Goal: Book appointment/travel/reservation

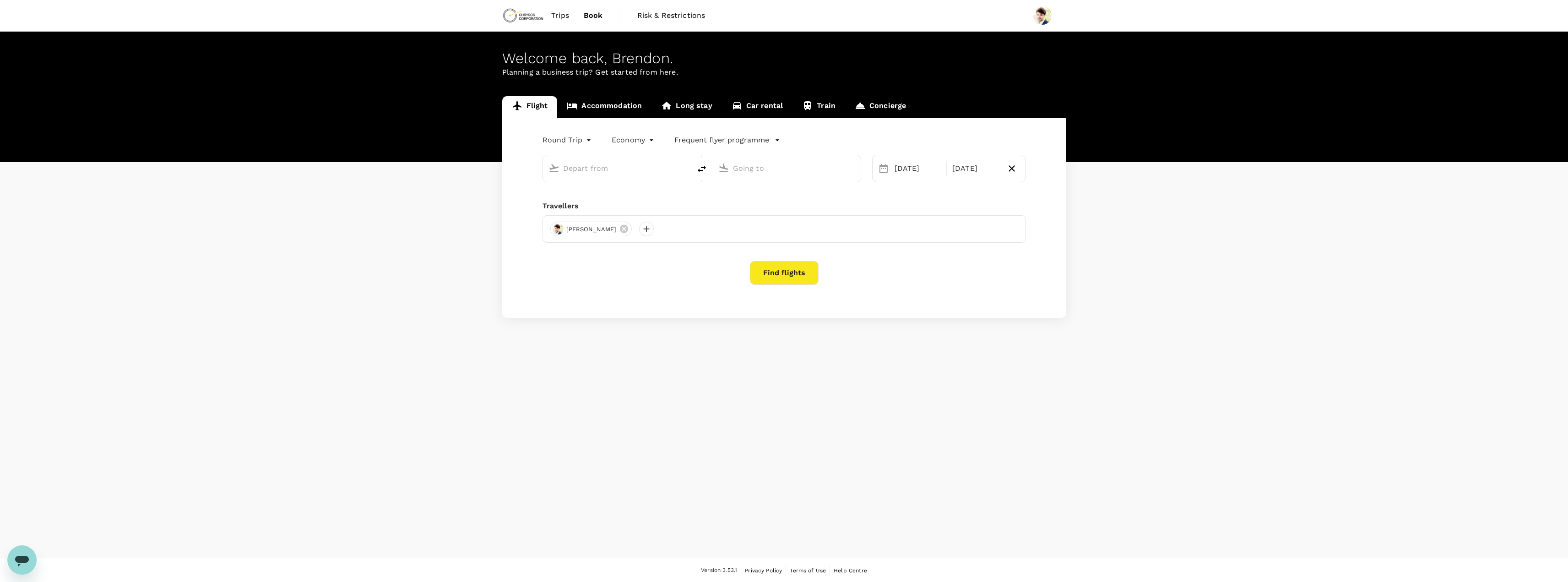
type input "Adelaide (ADL)"
type input "[GEOGRAPHIC_DATA] ([GEOGRAPHIC_DATA])"
click at [760, 403] on div "Welcome back , [PERSON_NAME] . Planning a business trip? Get started from here.…" at bounding box center [784, 295] width 1568 height 527
click at [566, 11] on span "Trips" at bounding box center [560, 15] width 18 height 11
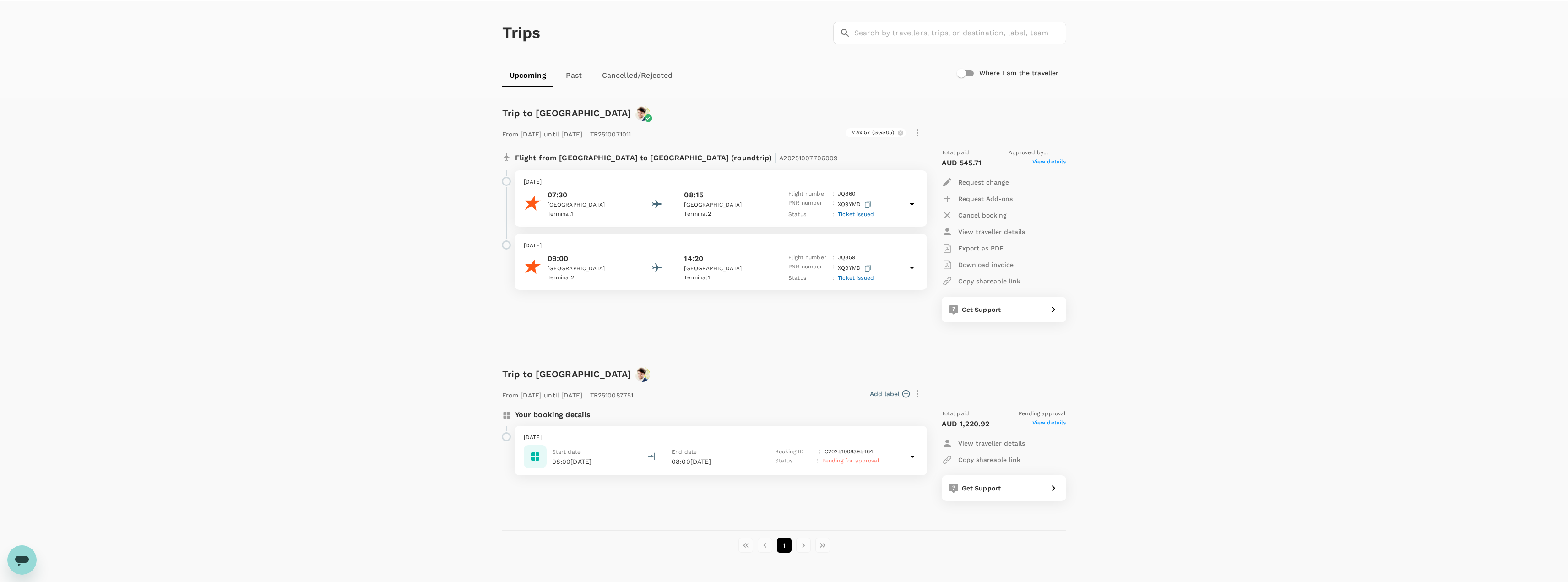
scroll to position [46, 0]
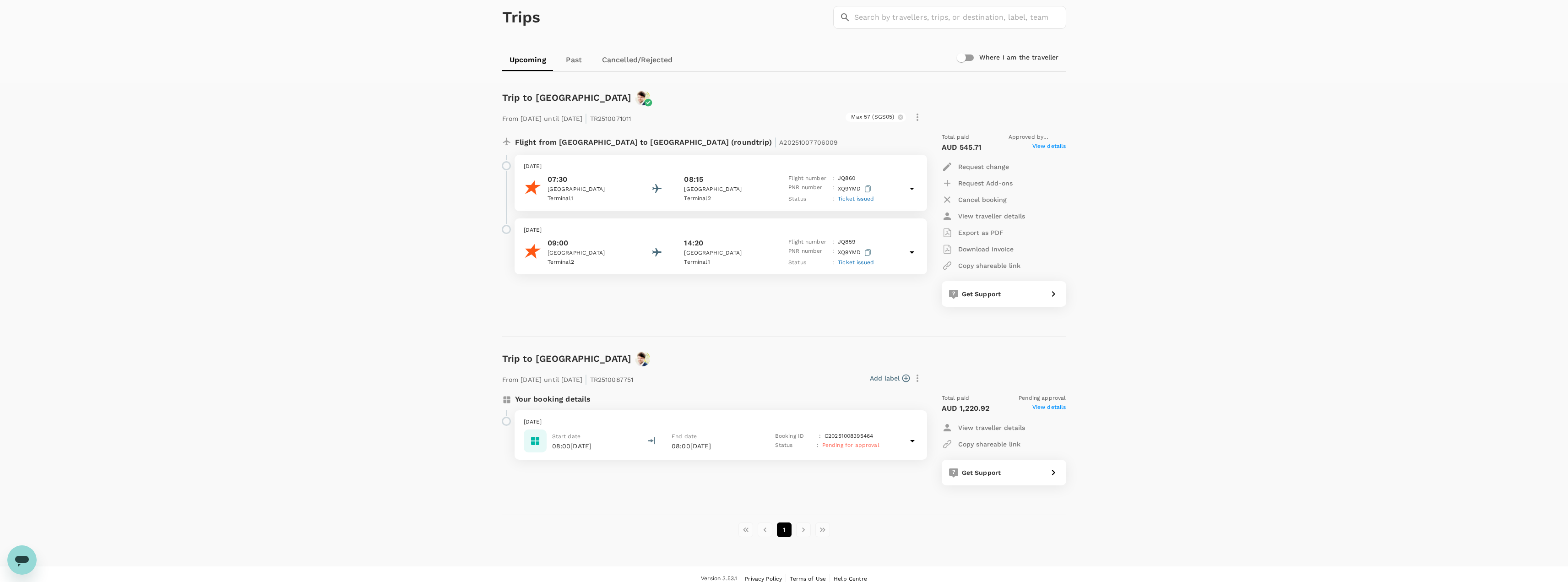
click at [891, 433] on div "Start date 08:00[DATE] End date 08:00[DATE] Booking ID : C20251008395464 Status…" at bounding box center [720, 441] width 394 height 23
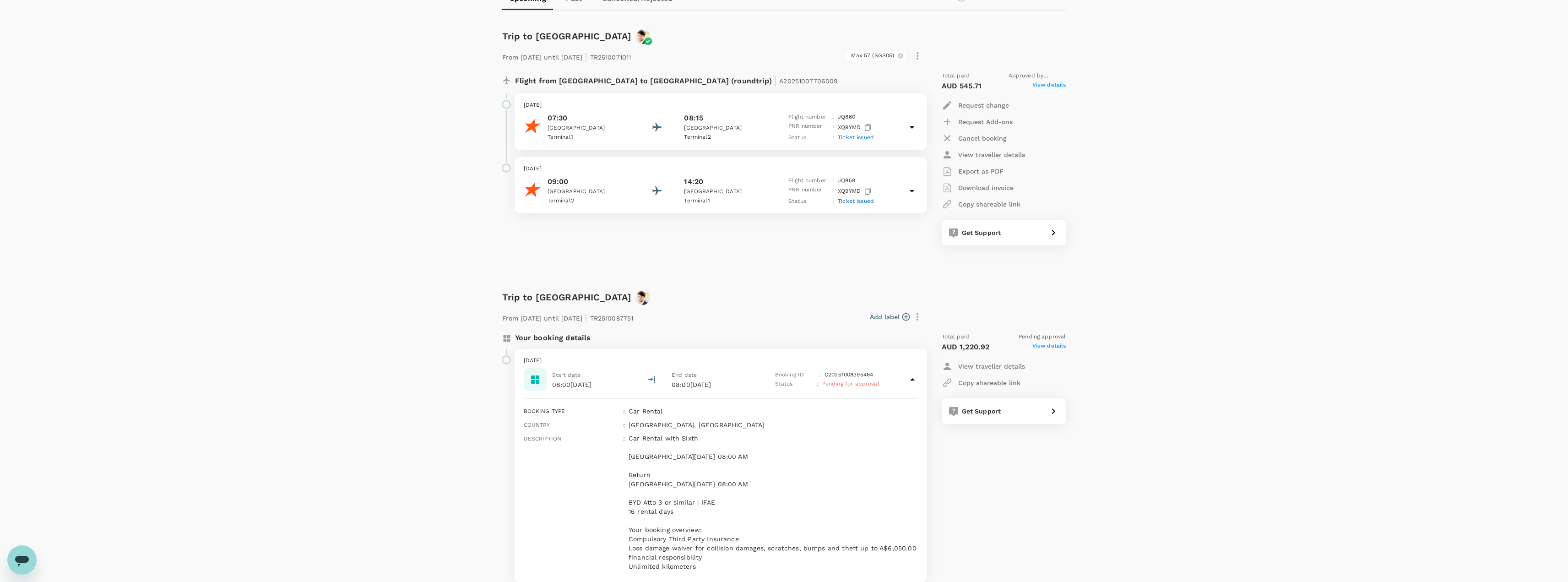
scroll to position [92, 0]
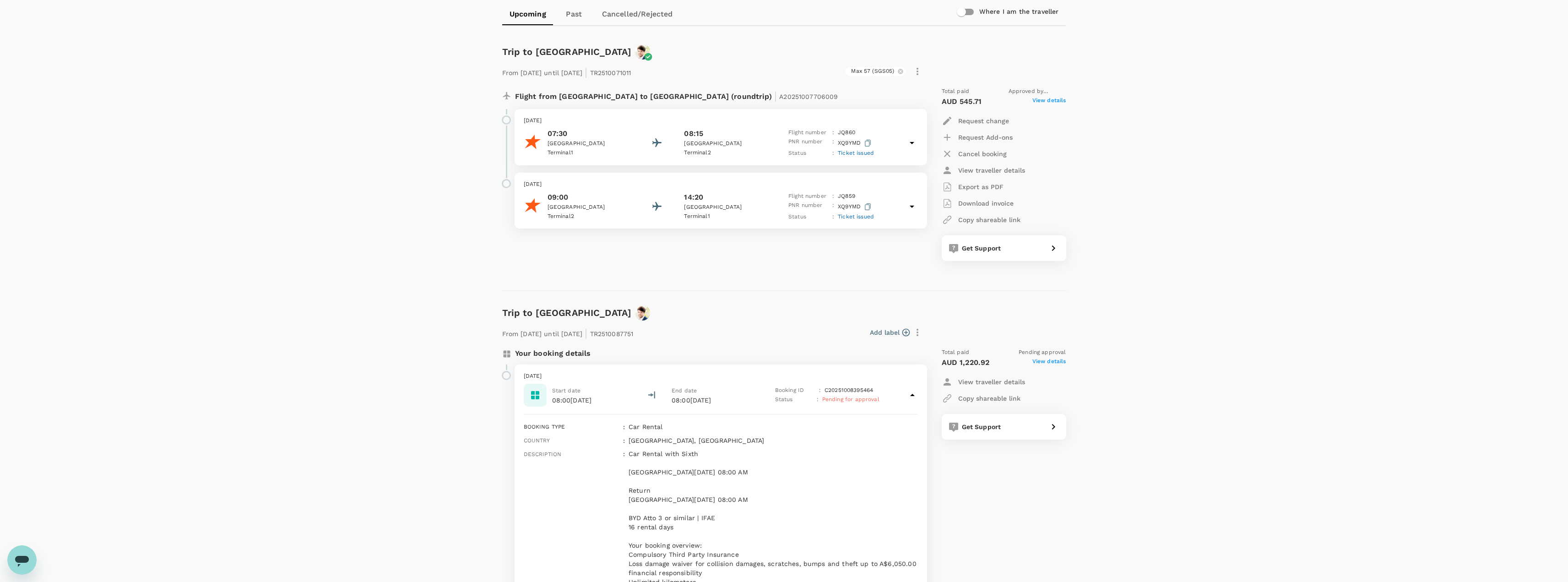
click at [1059, 359] on span "View details" at bounding box center [1049, 363] width 34 height 11
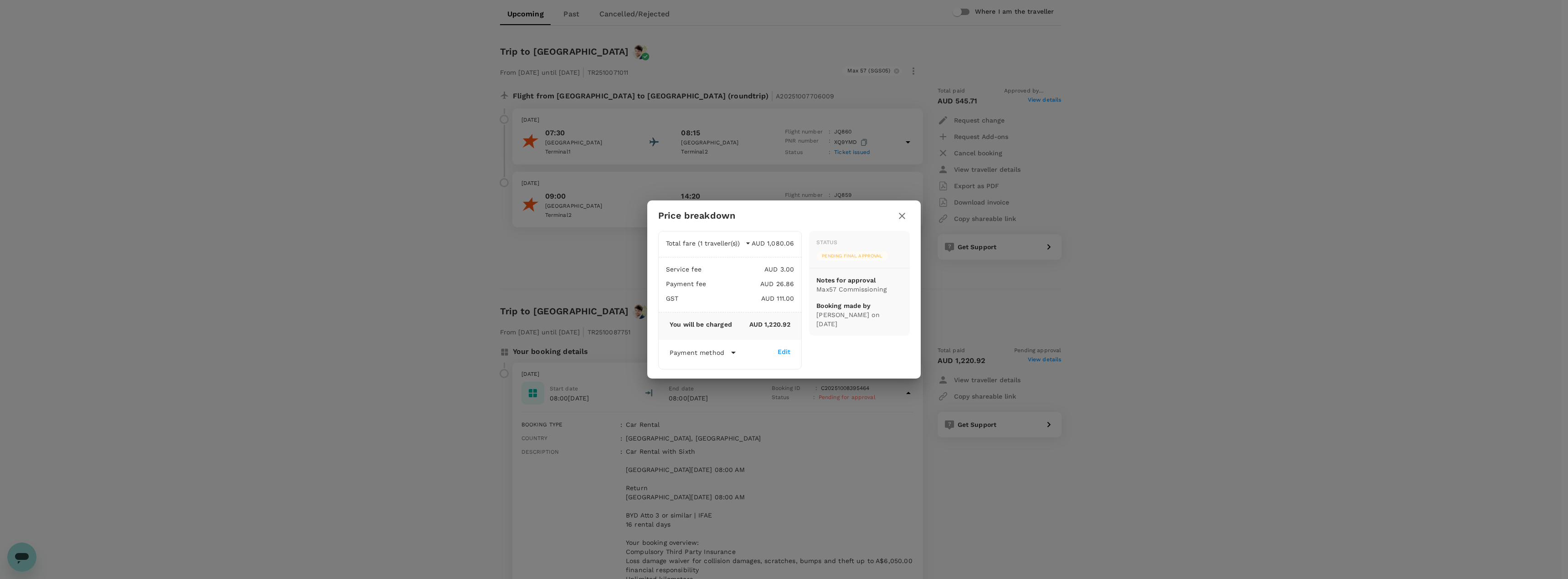
click at [902, 216] on icon "button" at bounding box center [902, 216] width 6 height 6
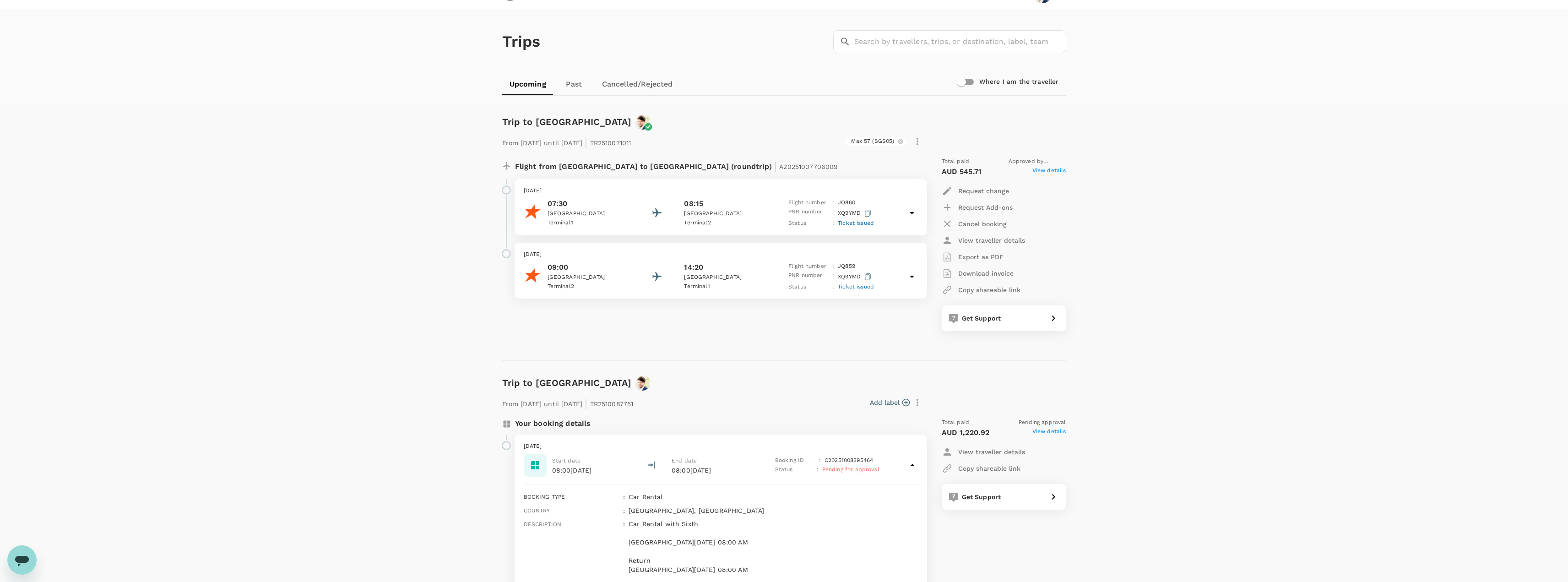
scroll to position [0, 0]
